Goal: Task Accomplishment & Management: Use online tool/utility

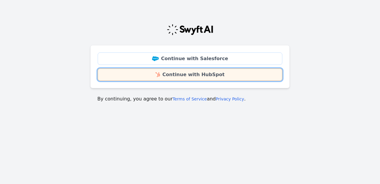
click at [174, 79] on link "Continue with HubSpot" at bounding box center [190, 75] width 184 height 12
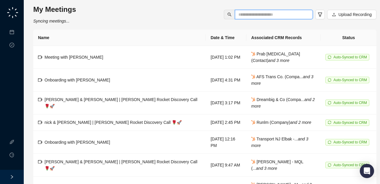
click at [258, 15] on input "text" at bounding box center [271, 14] width 66 height 7
type input "****"
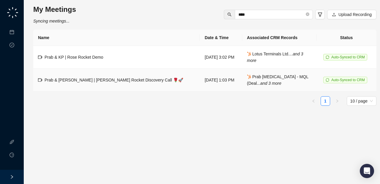
click at [121, 78] on span "Prab & [PERSON_NAME] | [PERSON_NAME] Rocket Discovery Call 🌹🚀" at bounding box center [113, 80] width 139 height 5
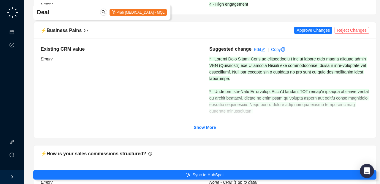
scroll to position [226, 0]
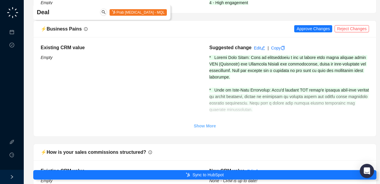
click at [207, 127] on strong "Show More" at bounding box center [205, 126] width 22 height 5
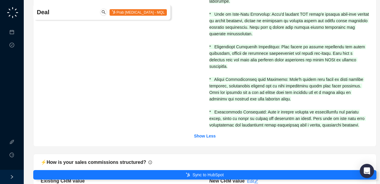
scroll to position [238, 0]
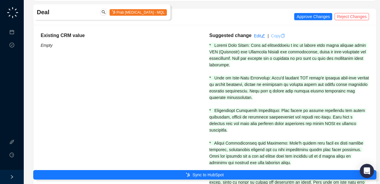
click at [281, 35] on link "Copy" at bounding box center [278, 36] width 14 height 5
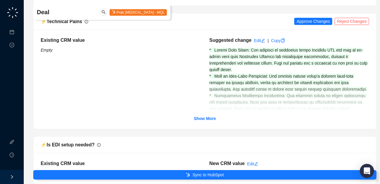
scroll to position [1019, 0]
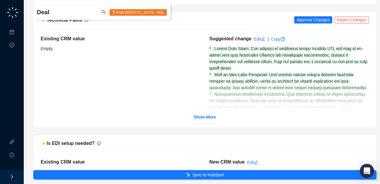
click at [201, 120] on div "Existing CRM value Empty Suggested change Edit | Copy Show More" at bounding box center [205, 77] width 328 height 85
click at [206, 120] on link "Show More" at bounding box center [205, 117] width 22 height 7
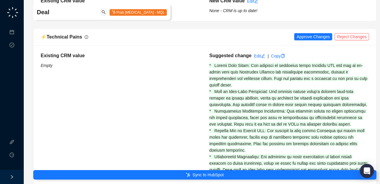
scroll to position [999, 0]
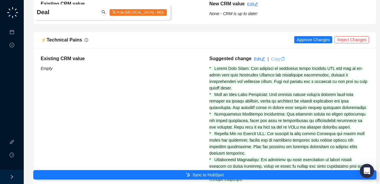
click at [281, 61] on link "Copy" at bounding box center [278, 59] width 14 height 5
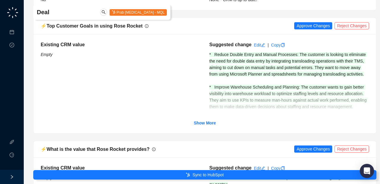
scroll to position [1300, 0]
click at [219, 98] on div at bounding box center [205, 100] width 328 height 30
click at [214, 125] on strong "Show More" at bounding box center [205, 122] width 22 height 5
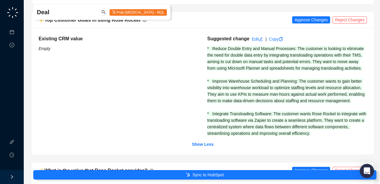
scroll to position [1296, 2]
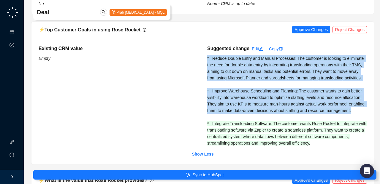
drag, startPoint x: 251, startPoint y: 129, endPoint x: 206, endPoint y: 65, distance: 78.2
click at [206, 65] on div "Suggested change Edit | Copy * Reduce Double Entry and Manual Processes: The cu…" at bounding box center [287, 95] width 168 height 101
copy span "* Reduce Double Entry and Manual Processes: The customer is looking to eliminat…"
